Goal: Task Accomplishment & Management: Complete application form

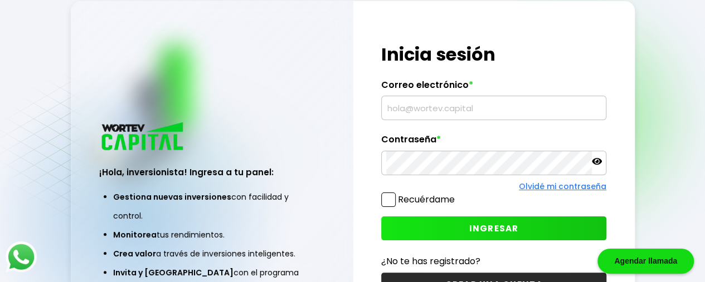
type input "[PERSON_NAME][EMAIL_ADDRESS][PERSON_NAME][DOMAIN_NAME]"
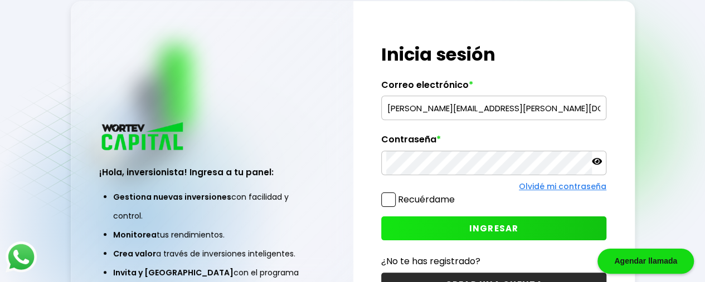
click at [472, 223] on span "INGRESAR" at bounding box center [494, 229] width 50 height 12
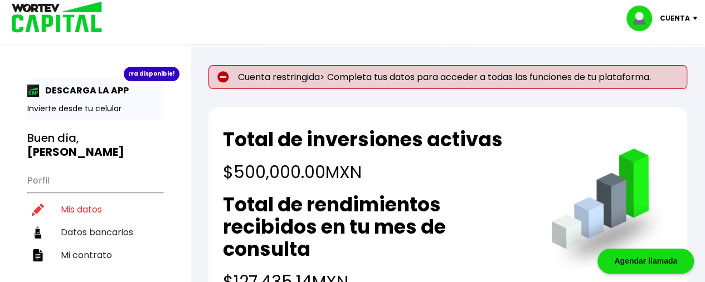
click at [310, 79] on p "Cuenta restringida> Completa tus datos para acceder a todas las funciones de tu…" at bounding box center [447, 77] width 478 height 24
click at [76, 198] on li "Mis datos" at bounding box center [94, 209] width 135 height 23
select select "Hombre"
select select "[PERSON_NAME]"
select select "Inbursa"
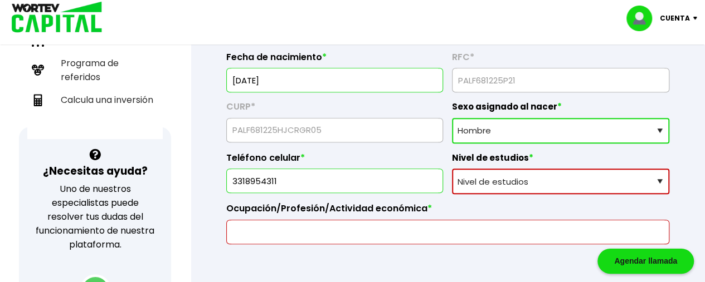
scroll to position [304, 0]
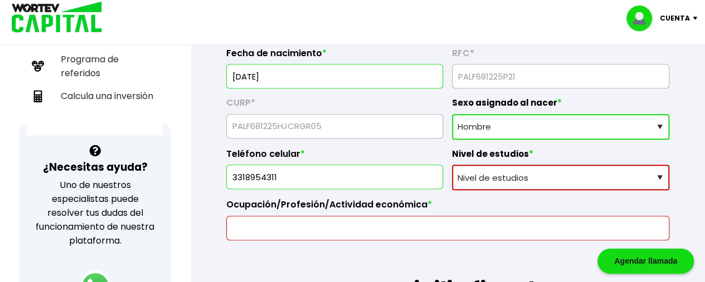
click at [619, 178] on select "Nivel de estudios Primaria Secundaria Bachillerato Licenciatura Posgrado" at bounding box center [560, 178] width 217 height 26
select select "Licenciatura"
click at [452, 165] on select "Nivel de estudios Primaria Secundaria Bachillerato Licenciatura Posgrado" at bounding box center [560, 178] width 217 height 26
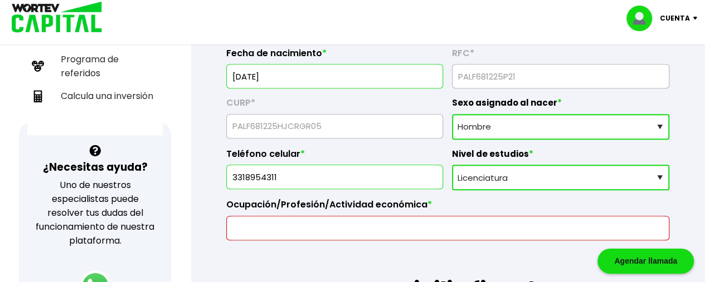
click at [359, 221] on input "text" at bounding box center [447, 228] width 433 height 23
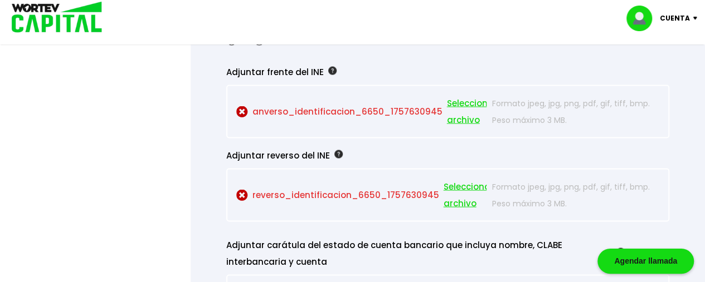
scroll to position [1022, 0]
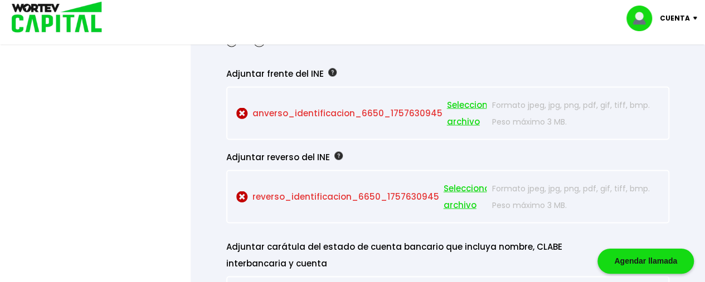
type input "Médico Homeópata"
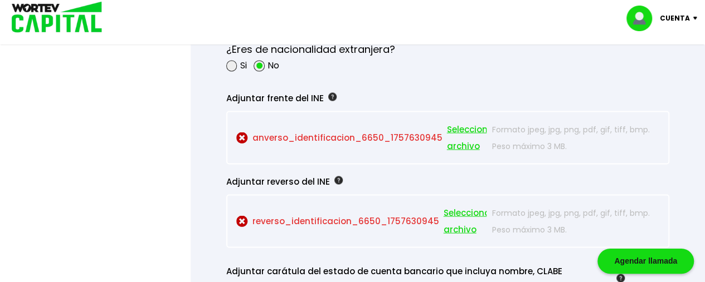
scroll to position [993, 0]
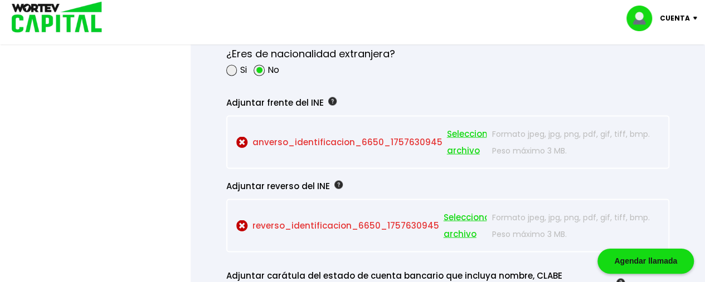
click at [455, 134] on span "Seleccionar archivo" at bounding box center [472, 141] width 50 height 33
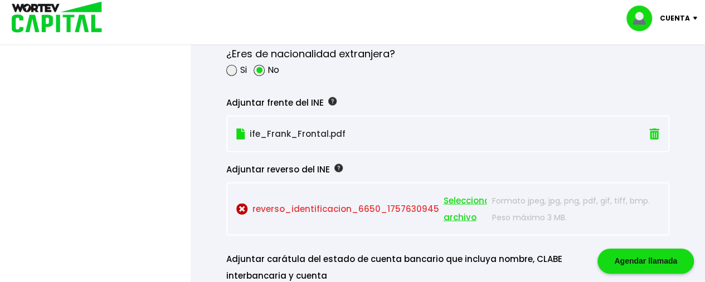
click at [443, 208] on span "Seleccionar archivo" at bounding box center [468, 208] width 50 height 33
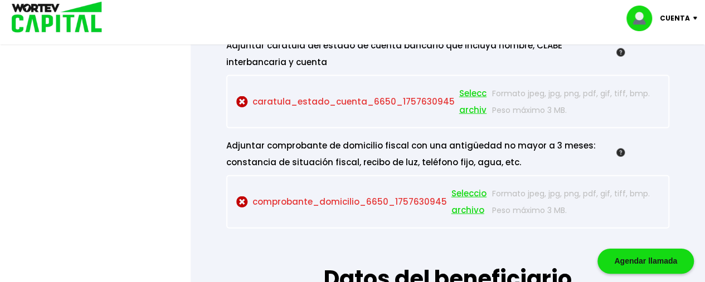
scroll to position [1186, 0]
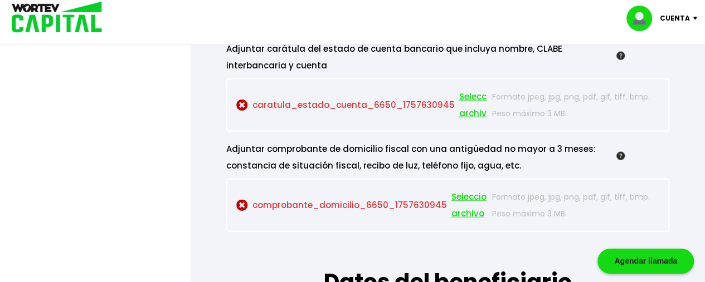
click at [470, 93] on span "Seleccionar archivo" at bounding box center [484, 105] width 50 height 33
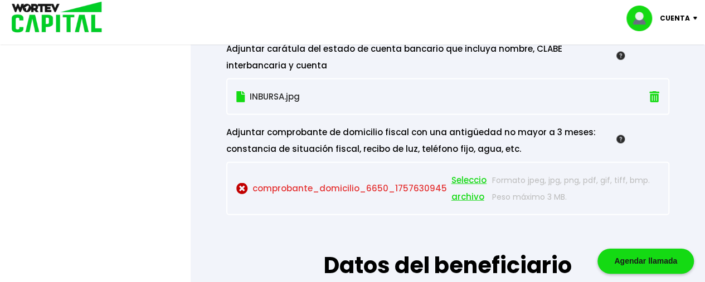
click at [475, 183] on span "Seleccionar archivo" at bounding box center [476, 188] width 50 height 33
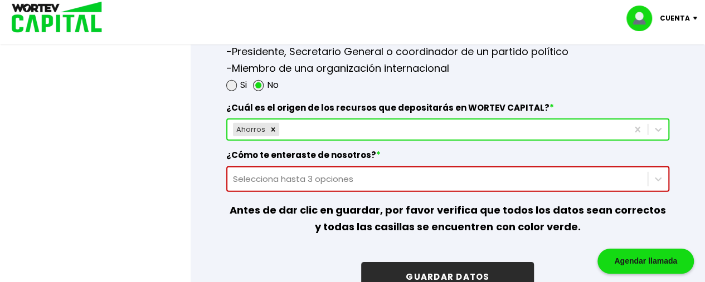
scroll to position [1617, 0]
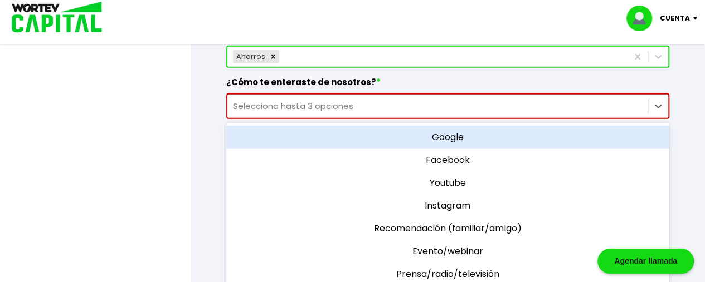
click at [512, 119] on div "option Google focused, 1 of 11. 11 results available. Use Up and Down to choose…" at bounding box center [447, 107] width 443 height 26
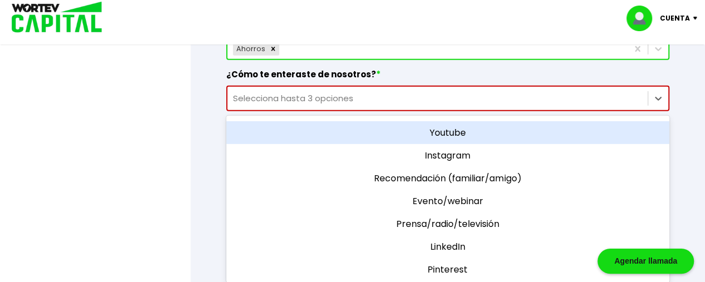
scroll to position [0, 0]
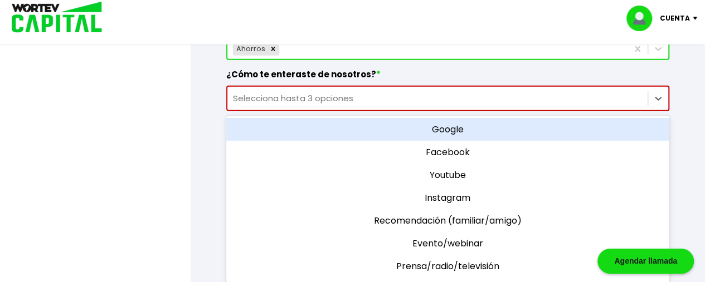
click at [441, 130] on div "Google" at bounding box center [447, 129] width 443 height 23
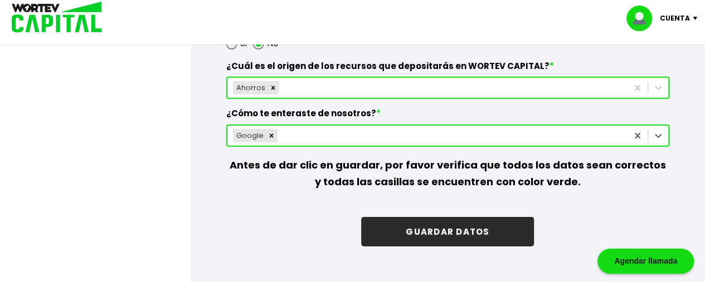
scroll to position [1657, 0]
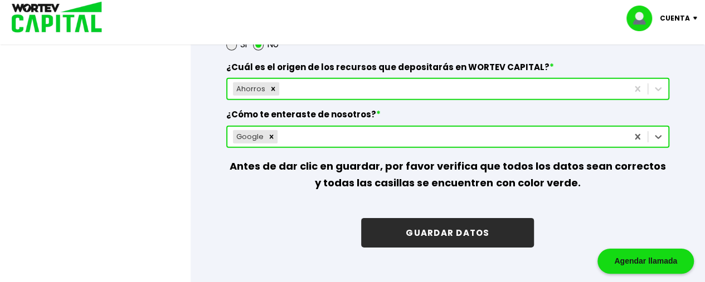
click at [433, 227] on button "GUARDAR DATOS" at bounding box center [447, 233] width 173 height 30
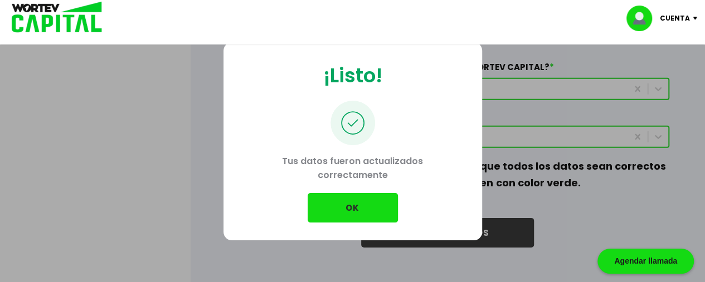
click at [354, 207] on button "OK" at bounding box center [352, 208] width 90 height 30
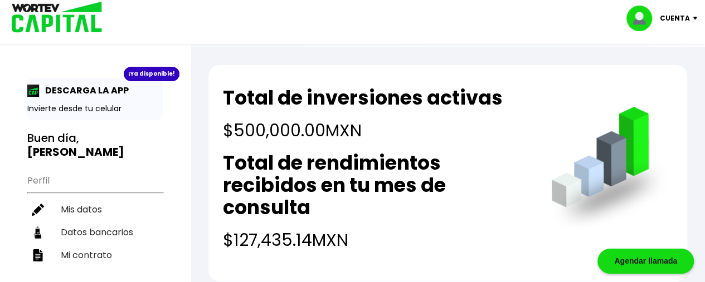
click at [667, 16] on p "Cuenta" at bounding box center [675, 18] width 30 height 17
click at [652, 71] on li "Cerrar sesión" at bounding box center [662, 74] width 89 height 23
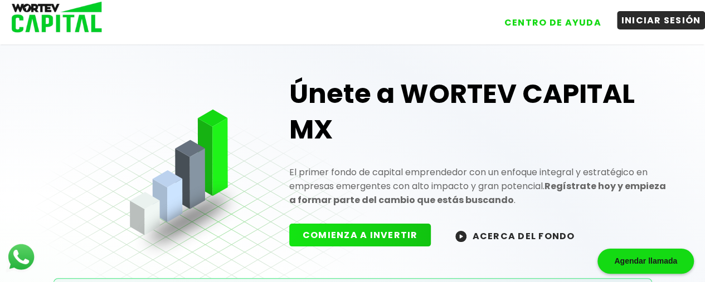
click at [645, 21] on button "INICIAR SESIÓN" at bounding box center [661, 20] width 89 height 18
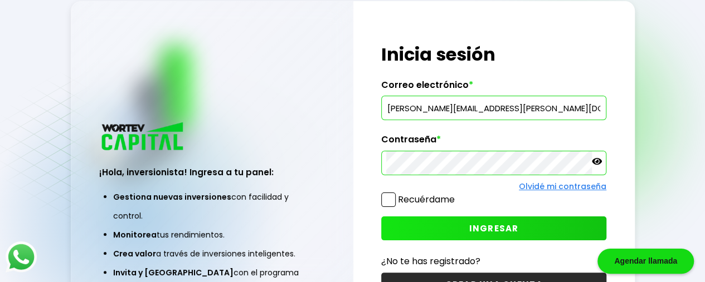
click at [529, 114] on input "[PERSON_NAME][EMAIL_ADDRESS][PERSON_NAME][DOMAIN_NAME]" at bounding box center [493, 107] width 215 height 23
type input "[EMAIL_ADDRESS][DOMAIN_NAME]"
click at [476, 228] on span "INGRESAR" at bounding box center [494, 229] width 50 height 12
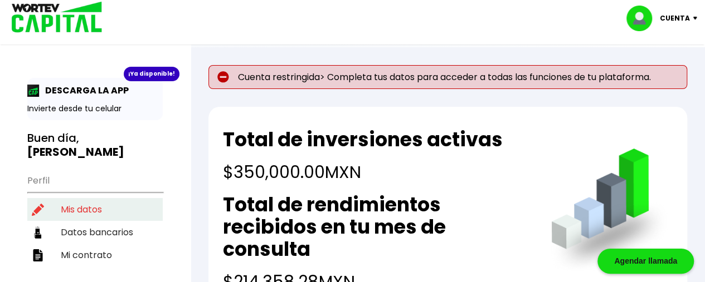
click at [74, 198] on li "Mis datos" at bounding box center [94, 209] width 135 height 23
select select "Mujer"
select select "[PERSON_NAME]"
select select "Inbursa"
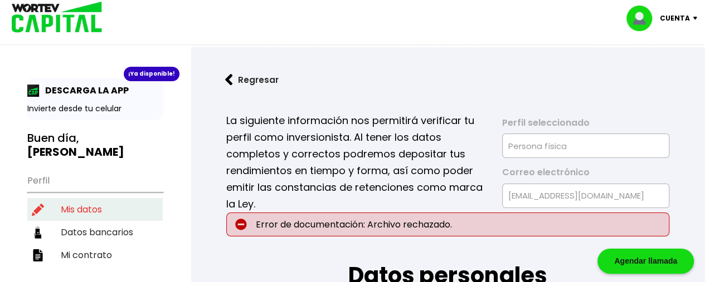
type input "[DATE]"
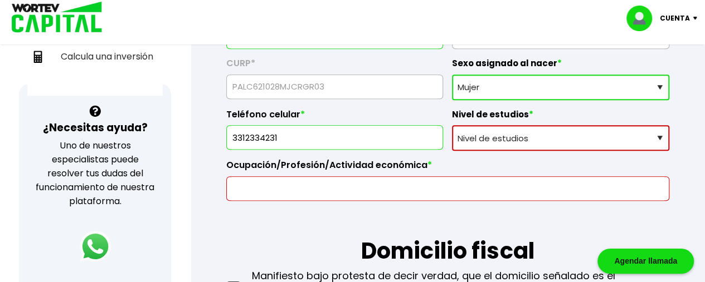
scroll to position [344, 0]
click at [650, 138] on select "Nivel de estudios Primaria Secundaria Bachillerato Licenciatura Posgrado" at bounding box center [560, 138] width 217 height 26
select select "Licenciatura"
click at [452, 125] on select "Nivel de estudios Primaria Secundaria Bachillerato Licenciatura Posgrado" at bounding box center [560, 138] width 217 height 26
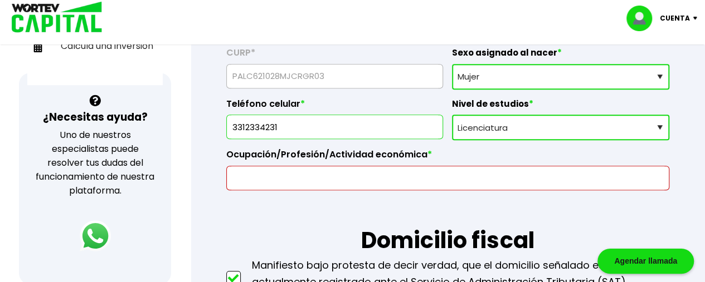
scroll to position [354, 0]
click at [614, 173] on input "text" at bounding box center [447, 177] width 433 height 23
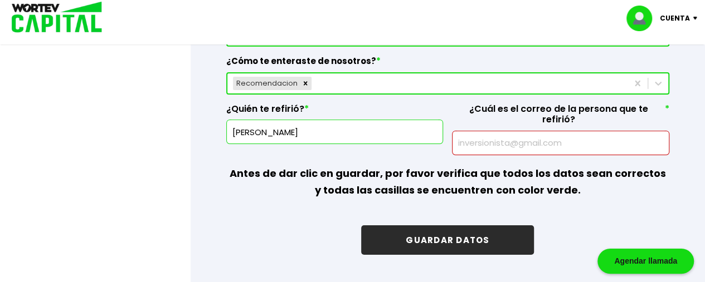
scroll to position [1783, 0]
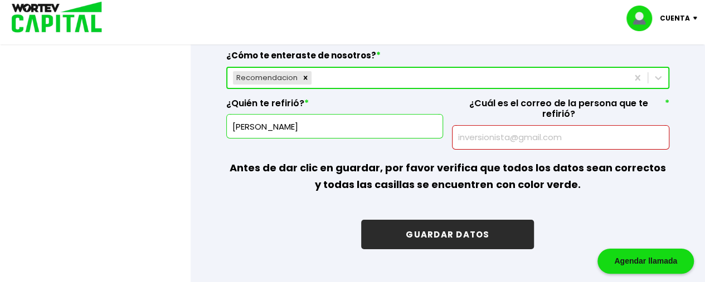
type input "PROPIETARIA FARMACIA"
click at [470, 126] on input "text" at bounding box center [560, 137] width 207 height 23
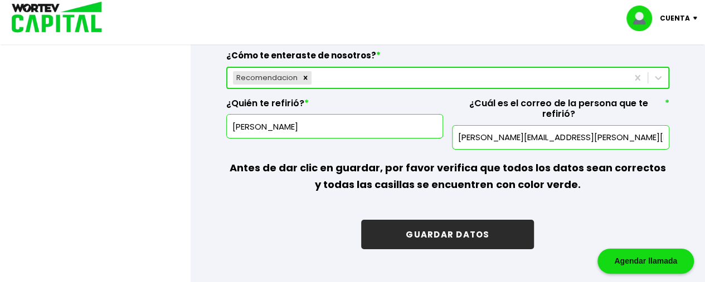
type input "[PERSON_NAME][EMAIL_ADDRESS][PERSON_NAME][DOMAIN_NAME]"
click at [439, 220] on button "GUARDAR DATOS" at bounding box center [447, 235] width 173 height 30
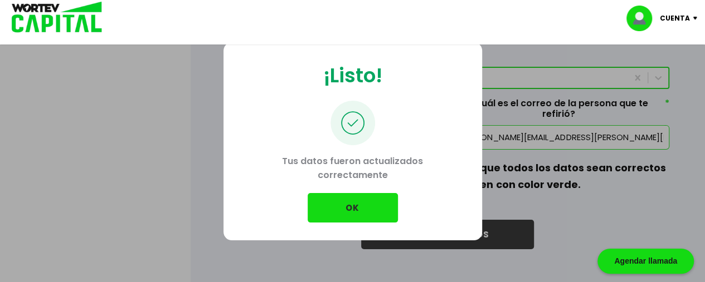
click at [362, 205] on button "OK" at bounding box center [352, 208] width 90 height 30
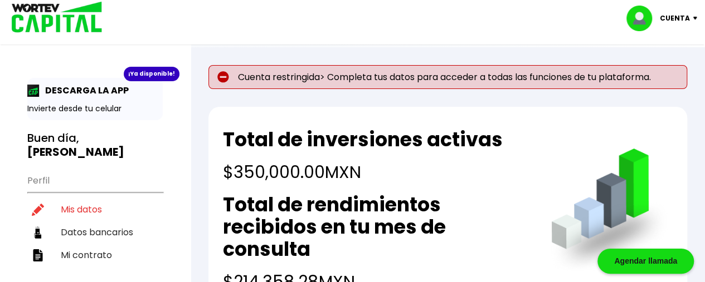
click at [686, 15] on p "Cuenta" at bounding box center [675, 18] width 30 height 17
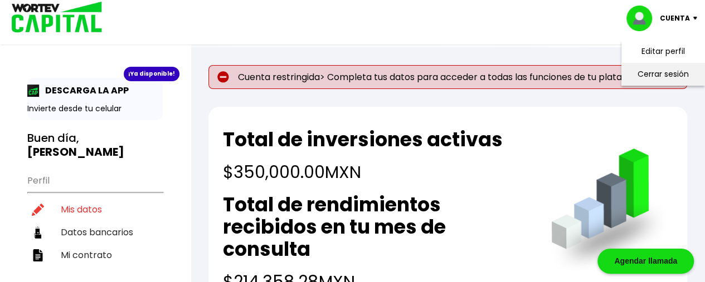
click at [657, 74] on li "Cerrar sesión" at bounding box center [662, 74] width 89 height 23
